Goal: Information Seeking & Learning: Check status

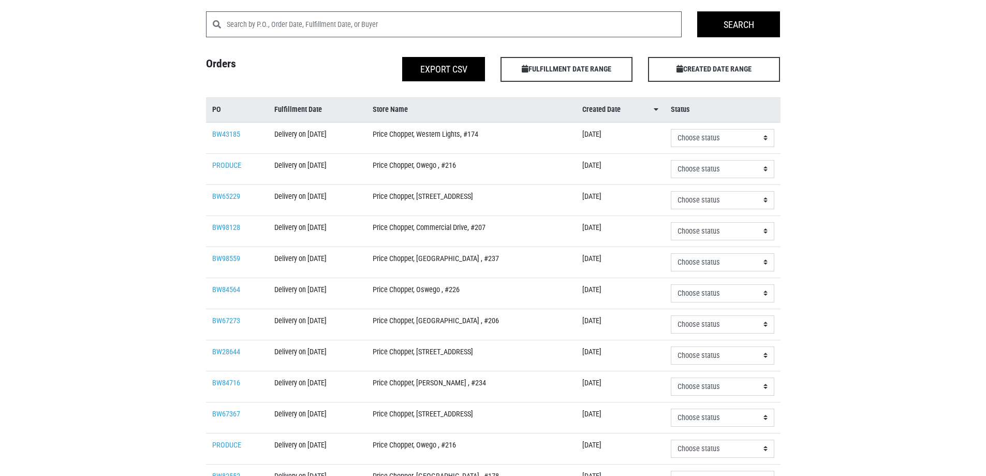
scroll to position [104, 0]
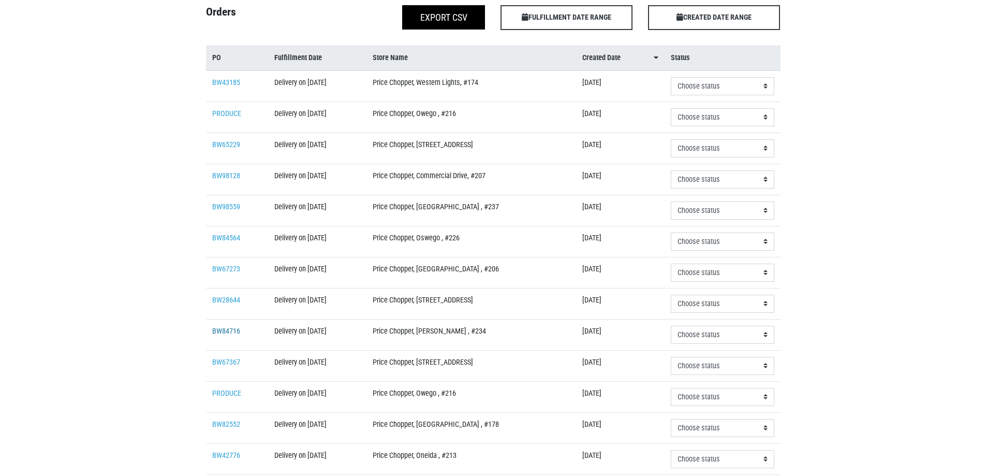
click at [216, 330] on link "BW84716" at bounding box center [226, 331] width 28 height 9
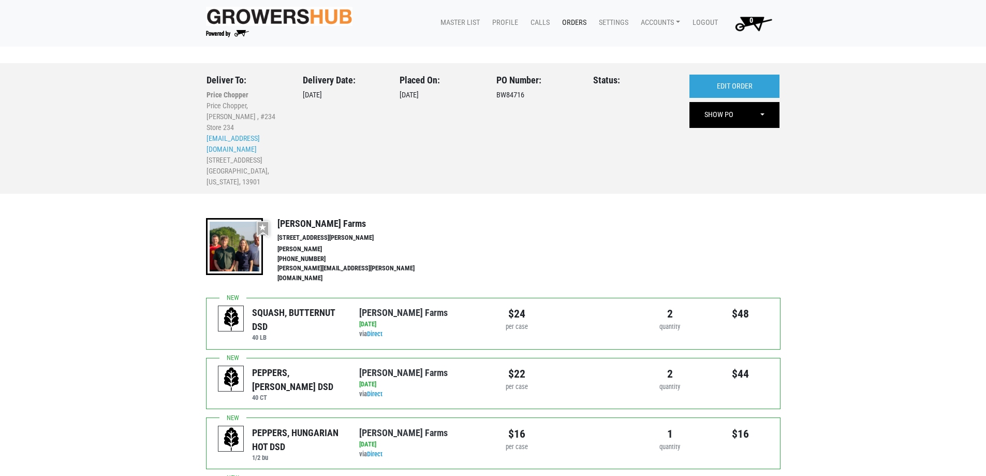
click at [570, 23] on link "Orders" at bounding box center [572, 23] width 37 height 20
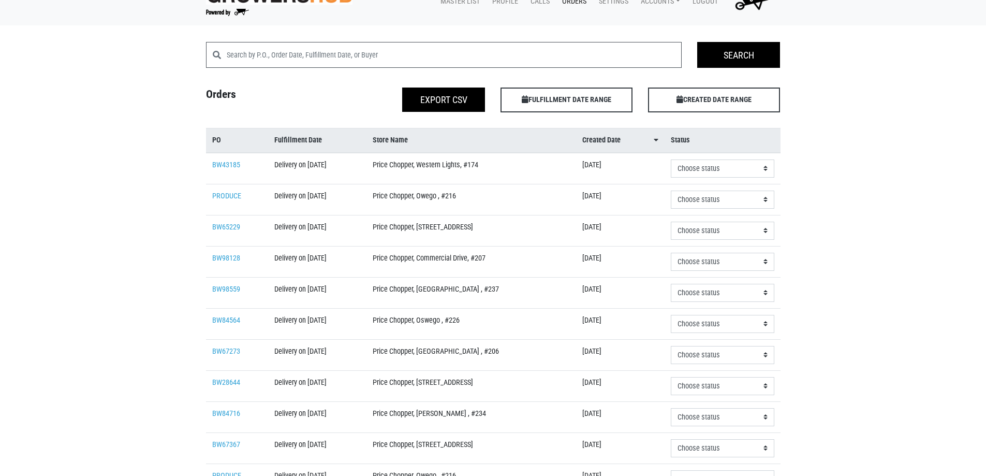
scroll to position [40, 0]
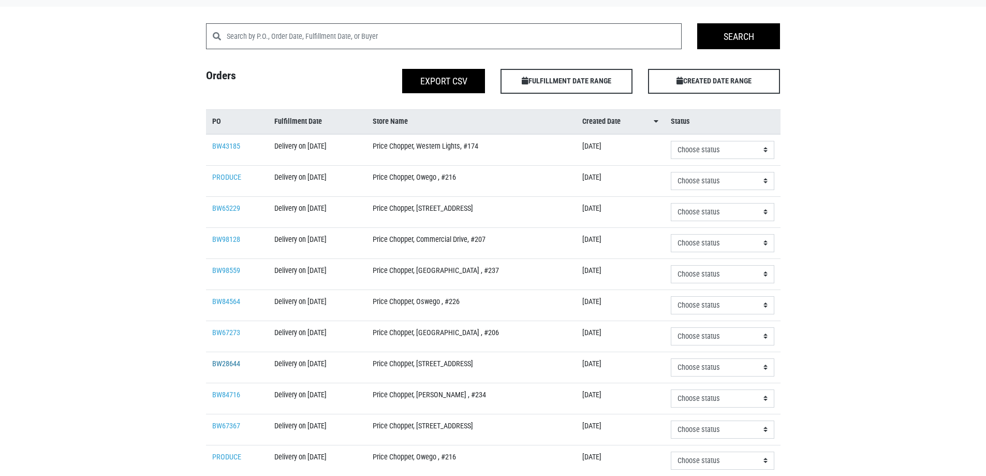
click at [227, 362] on link "BW28644" at bounding box center [226, 363] width 28 height 9
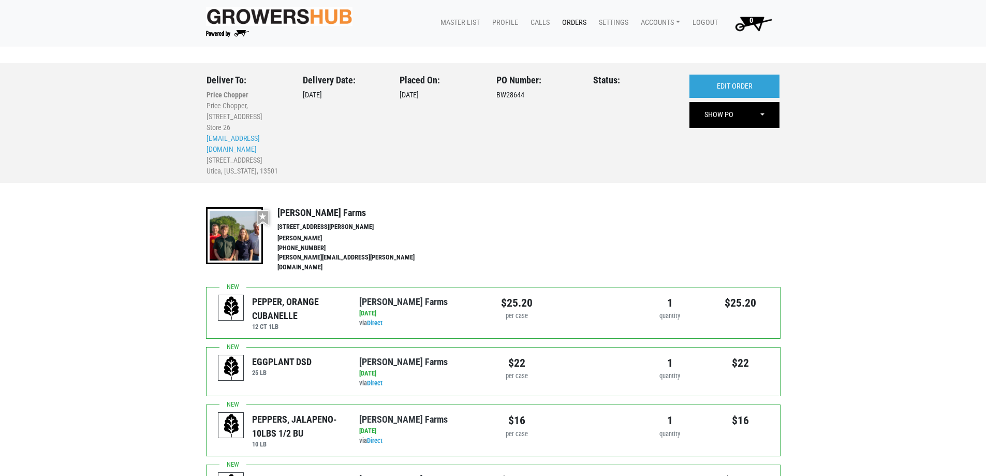
click at [575, 21] on link "Orders" at bounding box center [572, 23] width 37 height 20
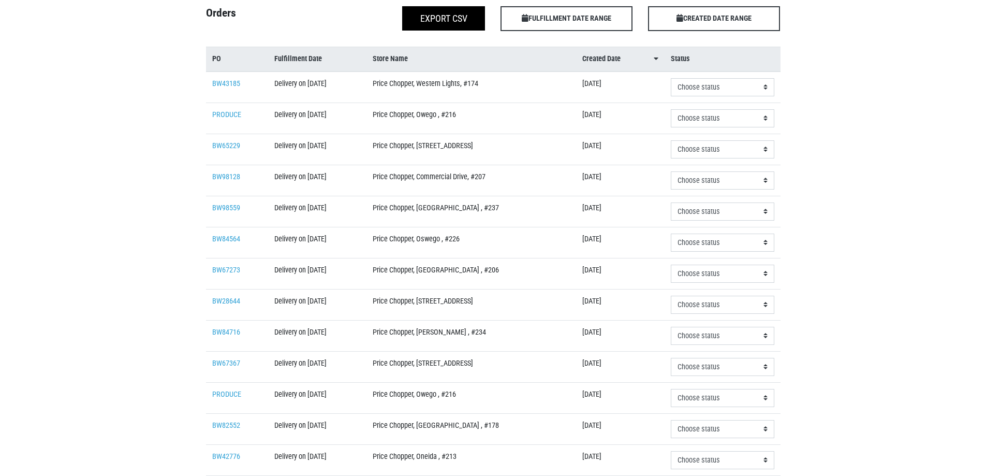
scroll to position [104, 0]
click at [226, 298] on link "BW28644" at bounding box center [226, 300] width 28 height 9
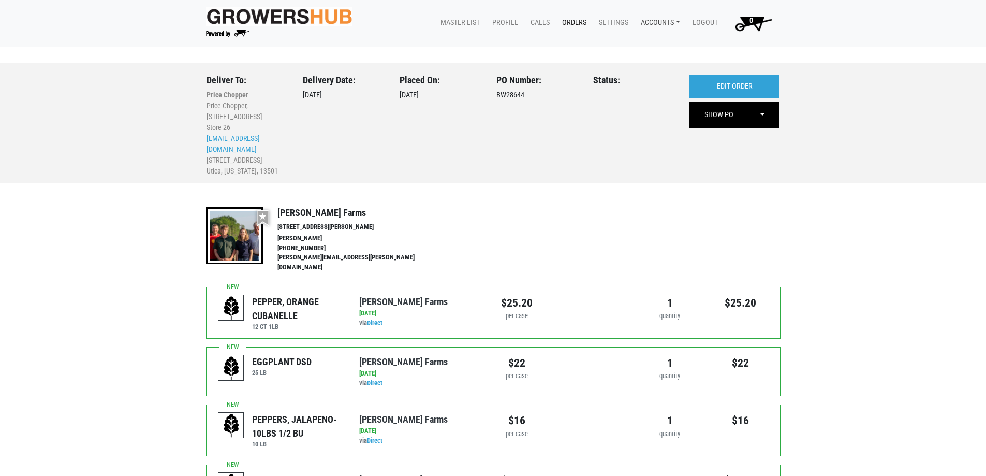
click at [654, 23] on link "Accounts" at bounding box center [659, 23] width 52 height 20
click at [661, 45] on link "Karin Reeves (Tops Markets Growers Hub)" at bounding box center [720, 47] width 175 height 16
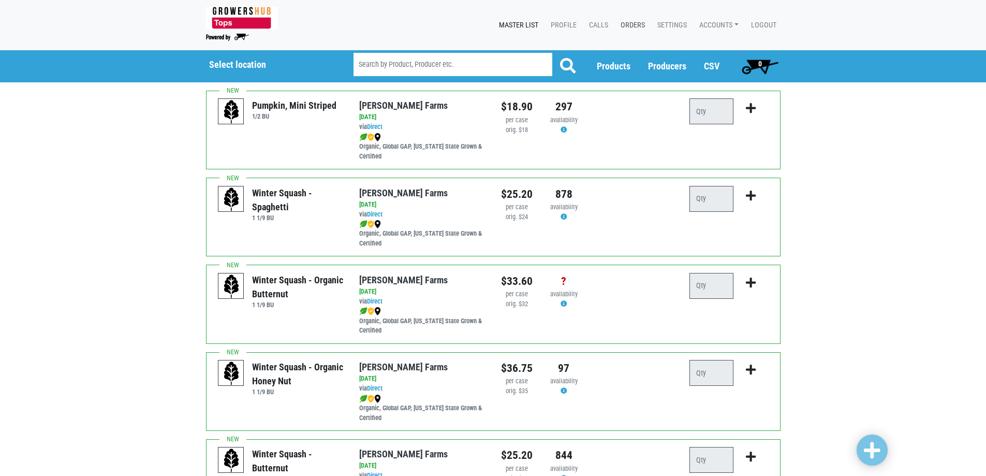
click at [631, 20] on link "Orders" at bounding box center [630, 26] width 37 height 20
